Goal: Task Accomplishment & Management: Manage account settings

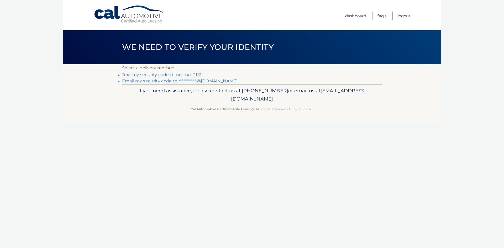
click at [188, 75] on link "Text my security code to xxx-xxx-2112" at bounding box center [161, 74] width 79 height 5
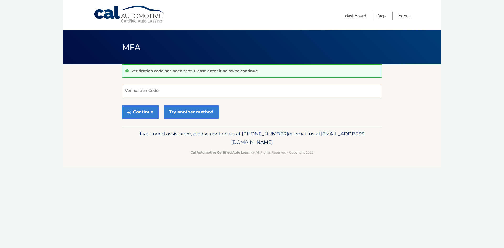
click at [170, 91] on input "Verification Code" at bounding box center [252, 90] width 260 height 13
type input "275032"
click at [141, 114] on button "Continue" at bounding box center [140, 111] width 36 height 13
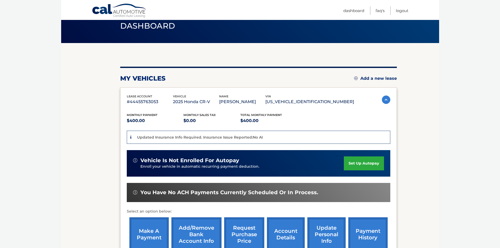
scroll to position [52, 0]
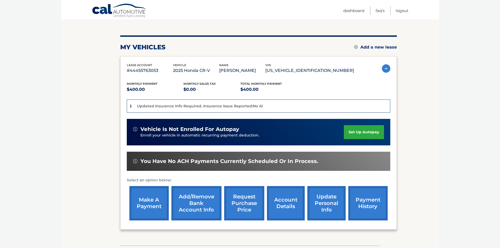
click at [150, 203] on link "make a payment" at bounding box center [148, 203] width 39 height 34
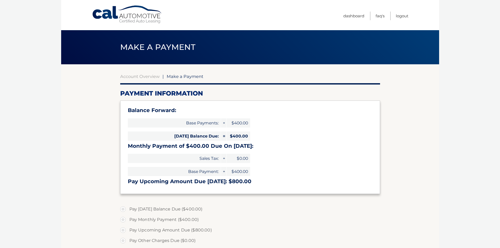
select select "ZmQ2MzJjZTgtOGZhOS00YjA2LThkZWMtYzFkMGViM2QwNjQx"
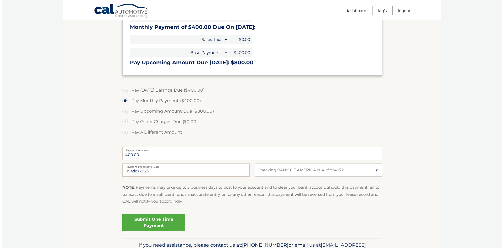
scroll to position [131, 0]
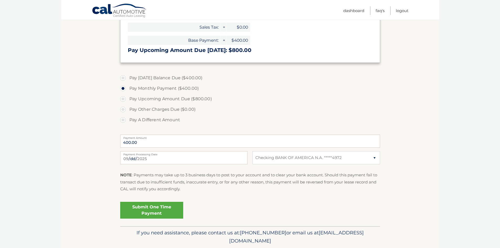
click at [153, 212] on link "Submit One Time Payment" at bounding box center [151, 210] width 63 height 17
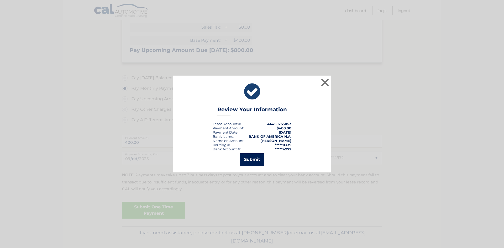
click at [246, 163] on button "Submit" at bounding box center [252, 159] width 24 height 13
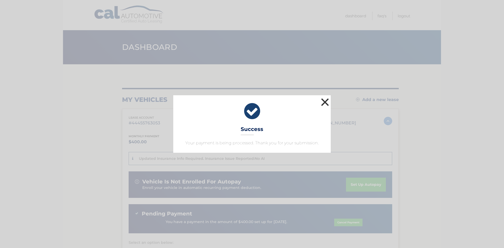
click at [324, 101] on button "×" at bounding box center [325, 102] width 10 height 10
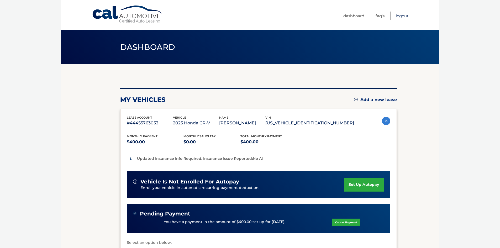
click at [402, 17] on link "Logout" at bounding box center [402, 16] width 13 height 9
